Goal: Navigation & Orientation: Find specific page/section

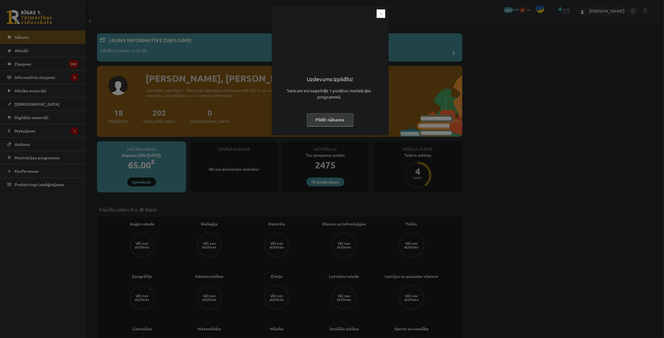
drag, startPoint x: 383, startPoint y: 16, endPoint x: 377, endPoint y: 14, distance: 6.4
click at [383, 16] on img "Close" at bounding box center [381, 13] width 9 height 9
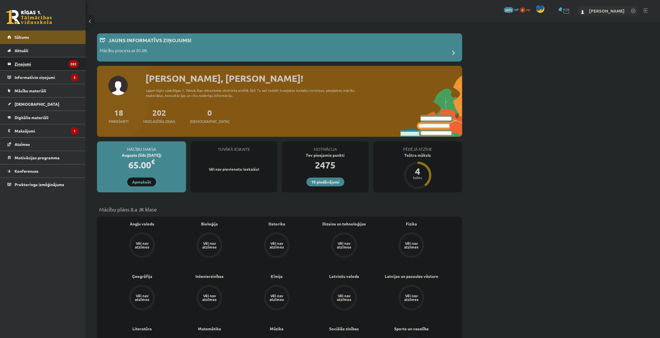
click at [64, 65] on legend "Ziņojumi 202" at bounding box center [47, 63] width 64 height 13
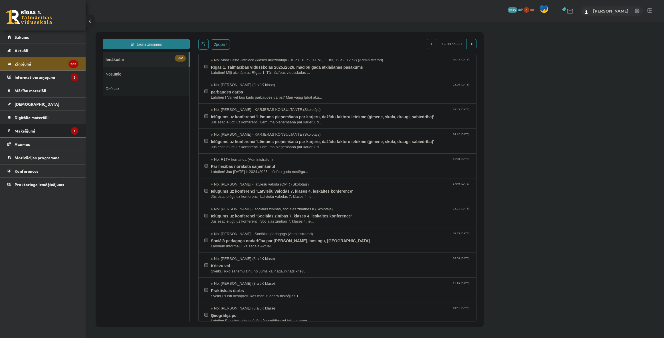
click at [53, 130] on legend "Maksājumi 1" at bounding box center [47, 130] width 64 height 13
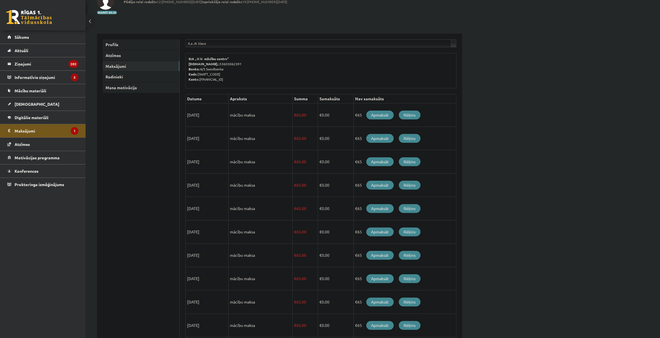
scroll to position [80, 0]
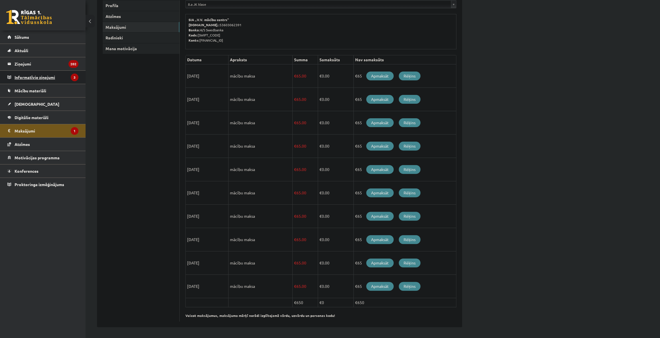
click at [70, 76] on legend "Informatīvie ziņojumi 3" at bounding box center [47, 77] width 64 height 13
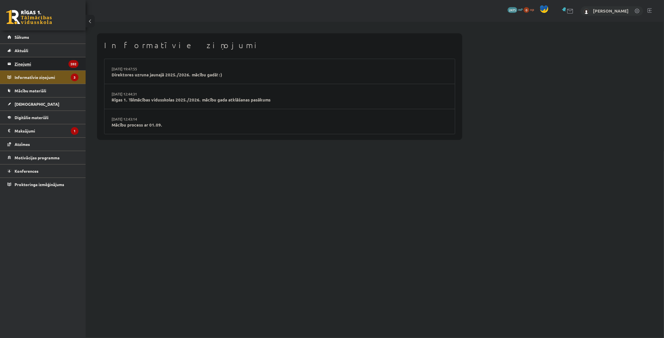
click at [73, 64] on icon "202" at bounding box center [73, 64] width 10 height 8
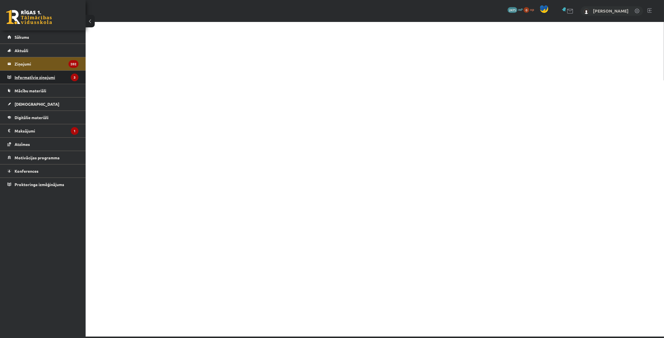
click at [49, 82] on legend "Informatīvie ziņojumi 3" at bounding box center [47, 77] width 64 height 13
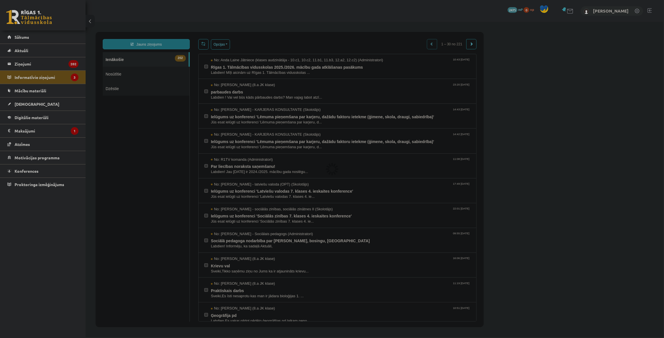
click at [40, 49] on link "Aktuāli" at bounding box center [42, 50] width 71 height 13
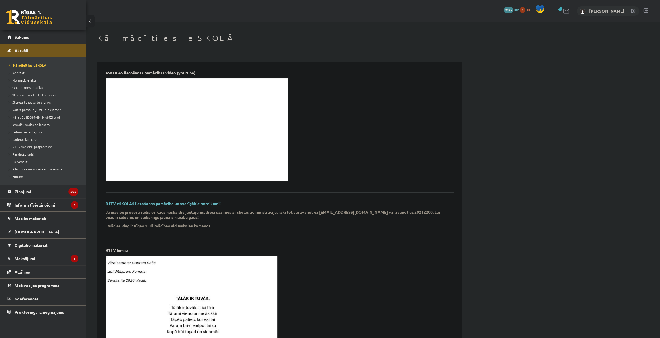
click at [39, 35] on link "Sākums" at bounding box center [42, 37] width 71 height 13
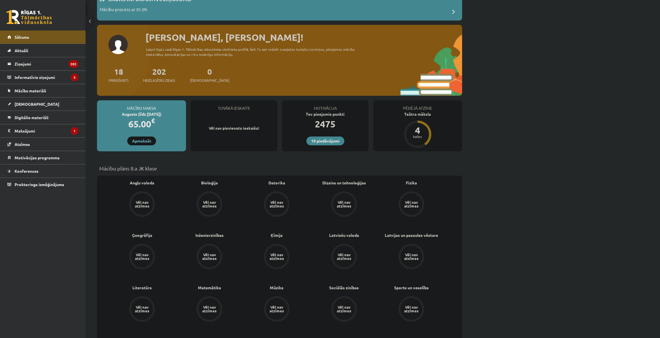
scroll to position [155, 0]
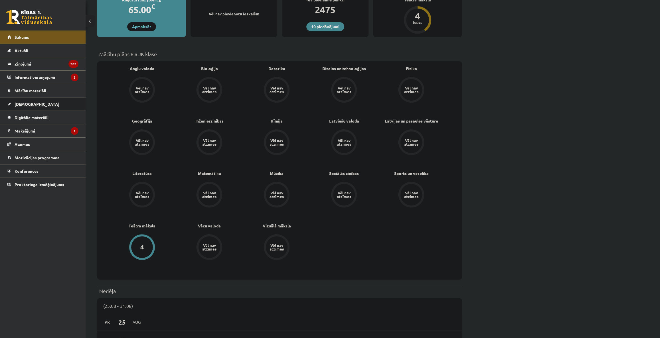
click at [36, 102] on link "[DEMOGRAPHIC_DATA]" at bounding box center [42, 104] width 71 height 13
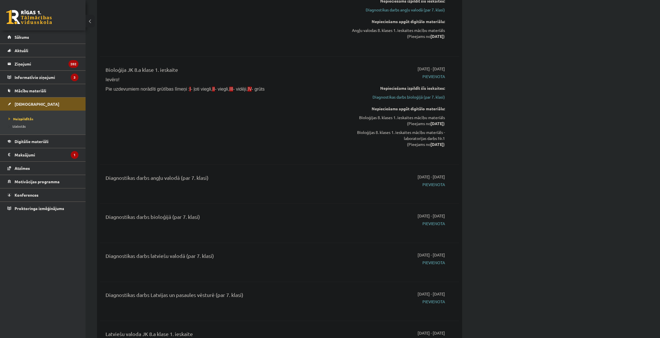
scroll to position [26, 0]
